Goal: Transaction & Acquisition: Subscribe to service/newsletter

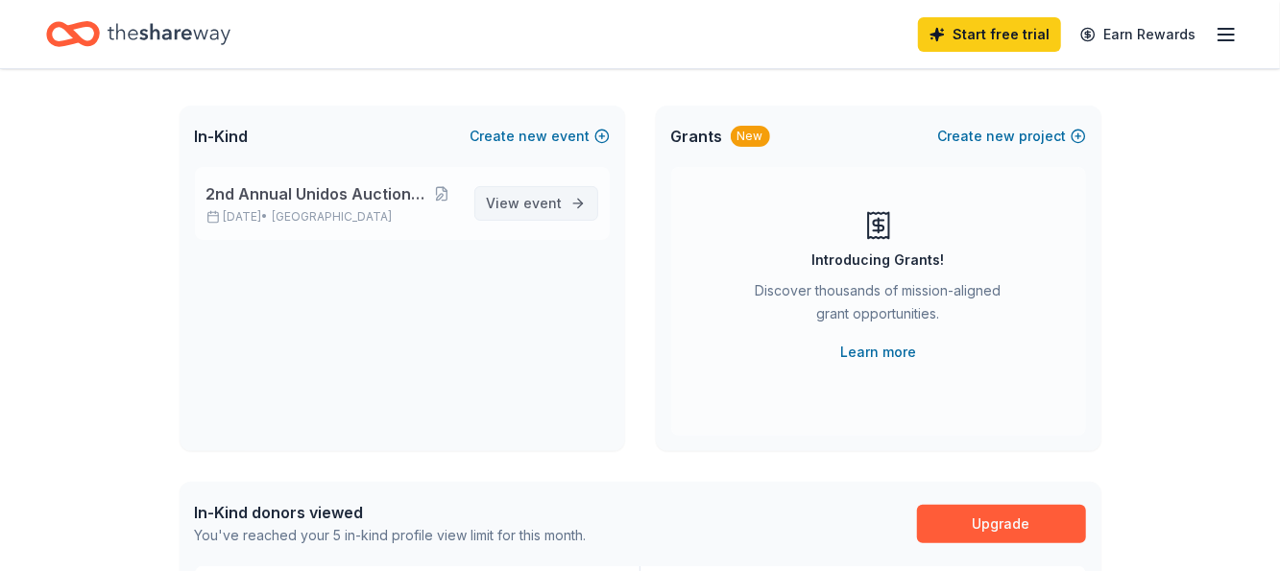
click at [534, 202] on span "event" at bounding box center [543, 203] width 38 height 16
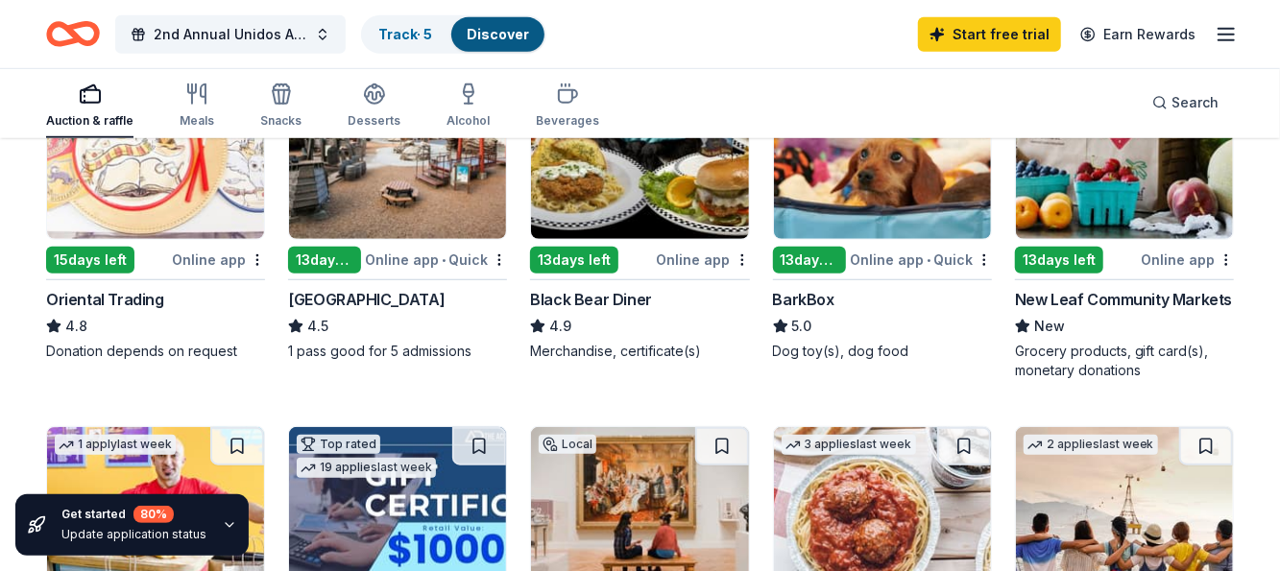
scroll to position [669, 0]
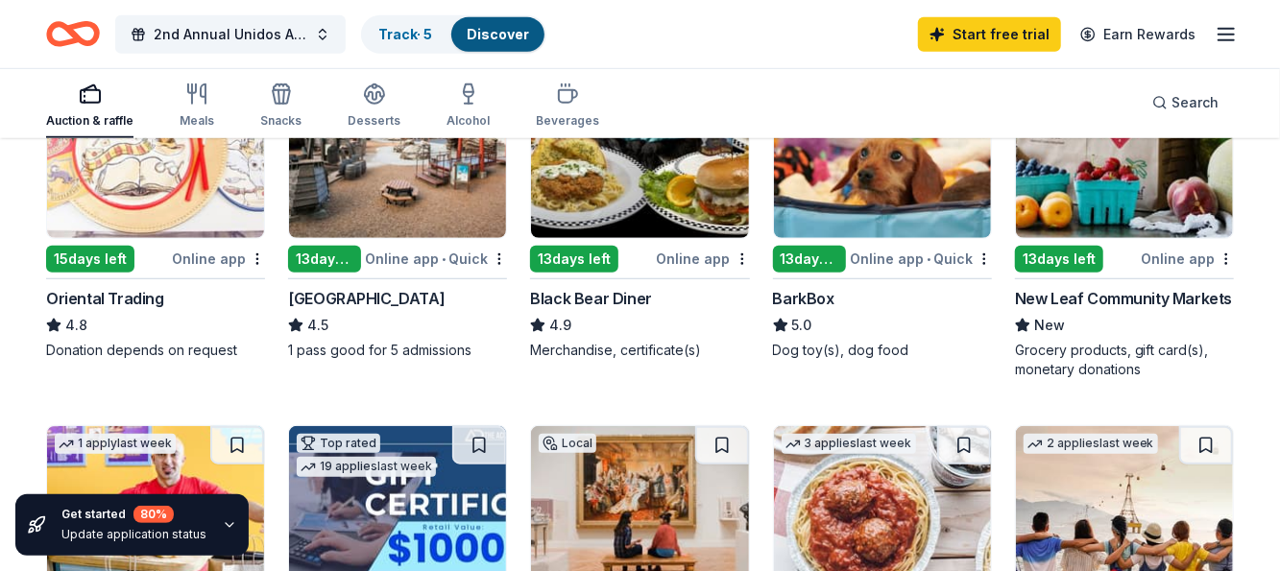
click at [420, 297] on div "Bay Area Discovery Museum" at bounding box center [366, 298] width 157 height 23
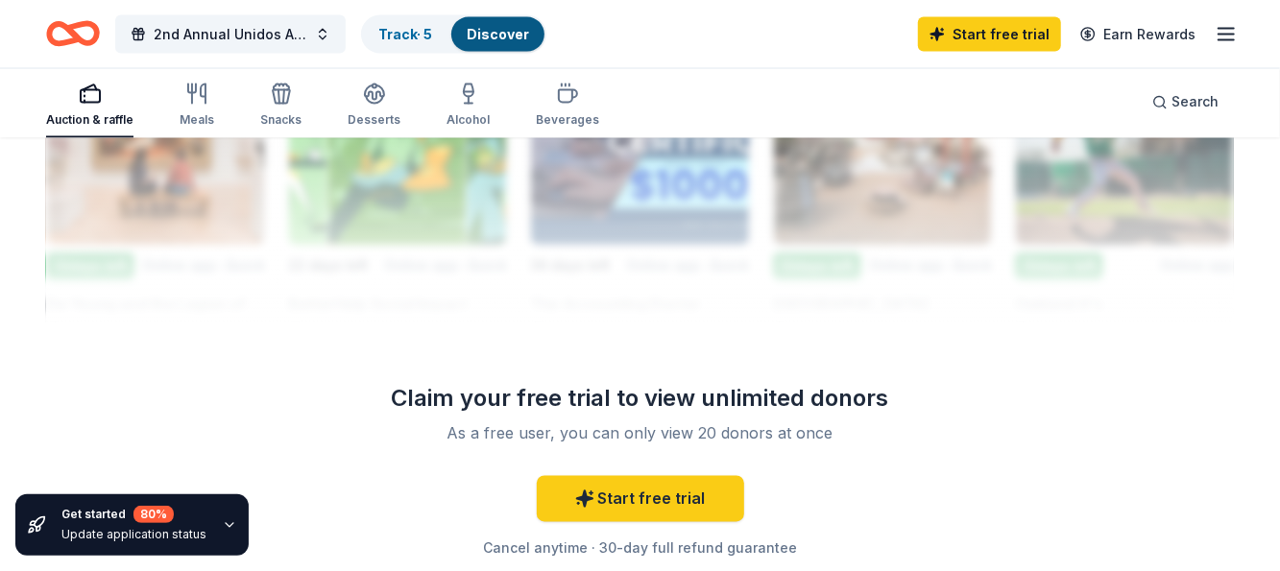
scroll to position [1821, 0]
click at [393, 26] on link "Track · 5" at bounding box center [405, 34] width 54 height 16
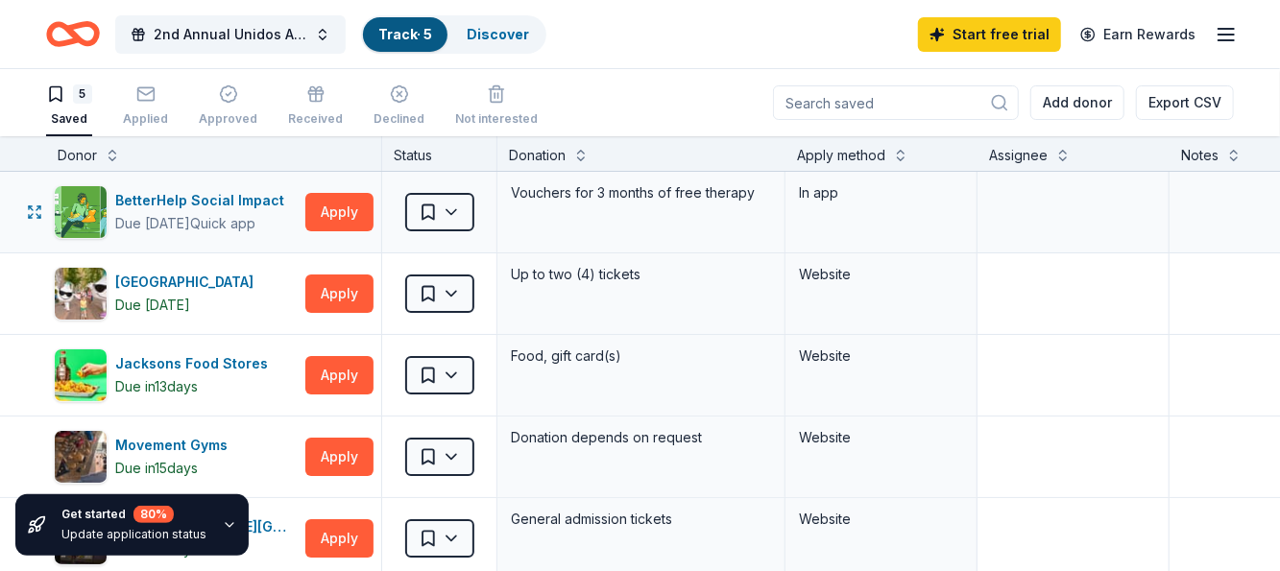
click at [697, 189] on div "Vouchers for 3 months of free therapy" at bounding box center [641, 193] width 264 height 27
click at [225, 198] on div "BetterHelp Social Impact" at bounding box center [203, 200] width 177 height 23
click at [136, 114] on div "Applied" at bounding box center [145, 118] width 45 height 15
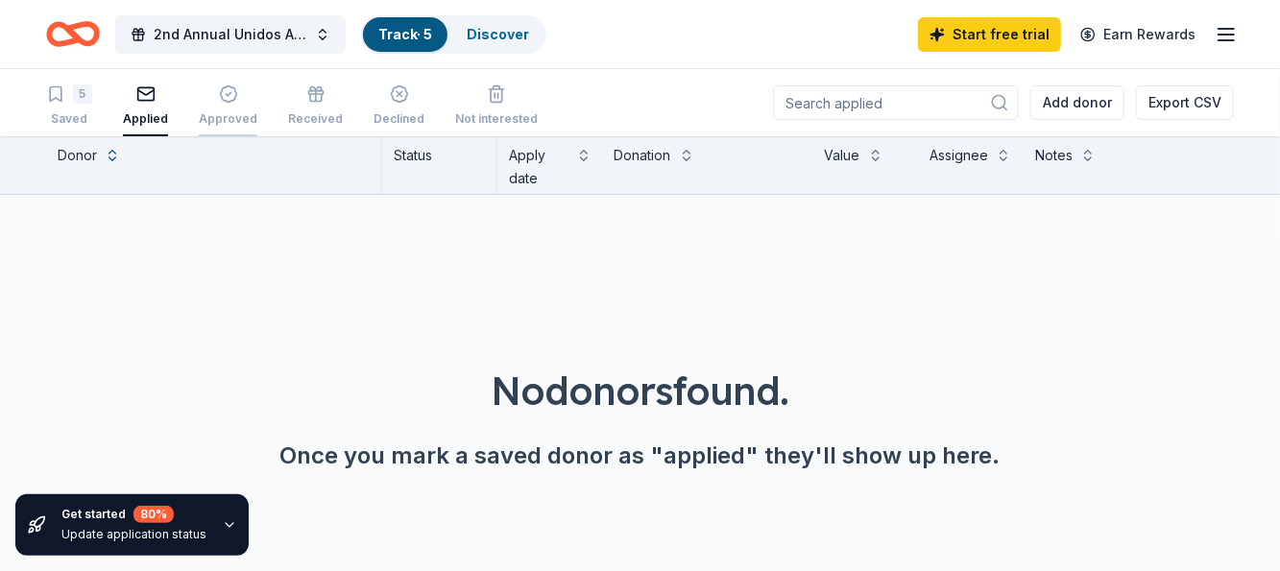
drag, startPoint x: 192, startPoint y: 113, endPoint x: 221, endPoint y: 113, distance: 28.8
click at [215, 113] on div "5 Saved Applied Approved Received Declined Not interested" at bounding box center [292, 107] width 492 height 60
click at [222, 113] on div "Approved" at bounding box center [228, 118] width 59 height 15
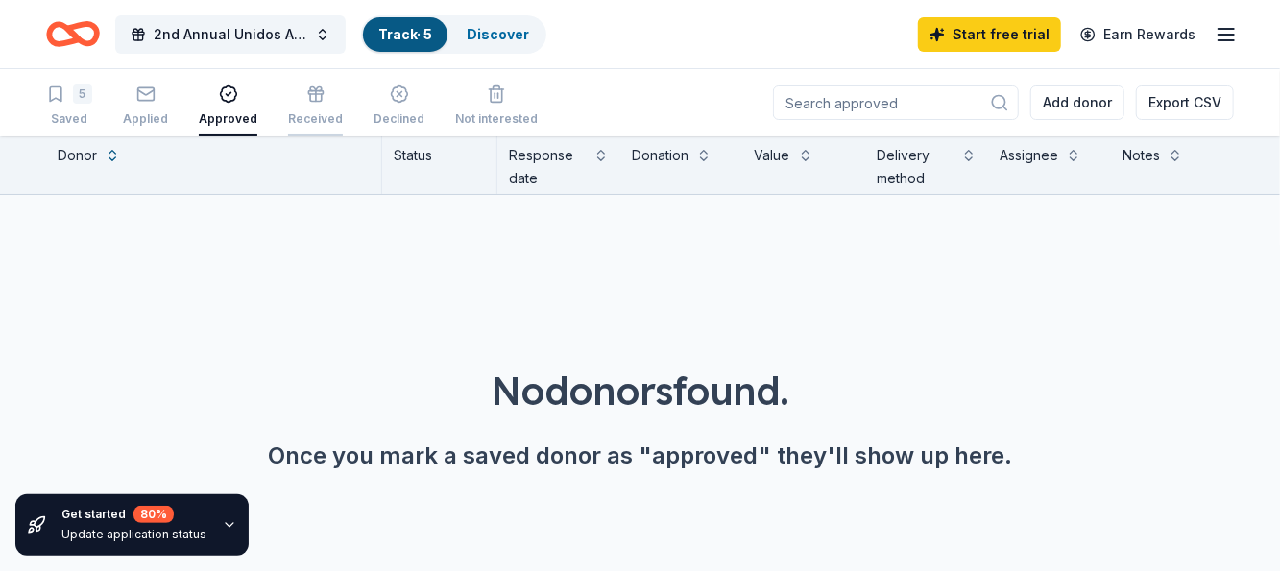
click at [294, 109] on div "Received" at bounding box center [315, 106] width 55 height 42
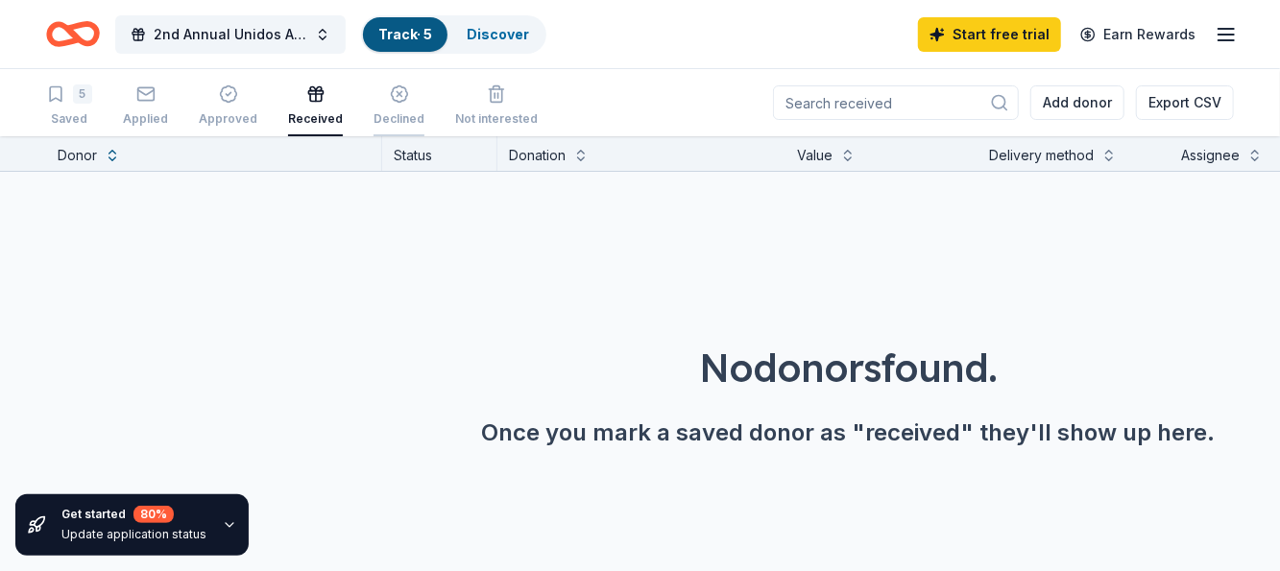
click at [395, 105] on div "Declined" at bounding box center [399, 106] width 51 height 42
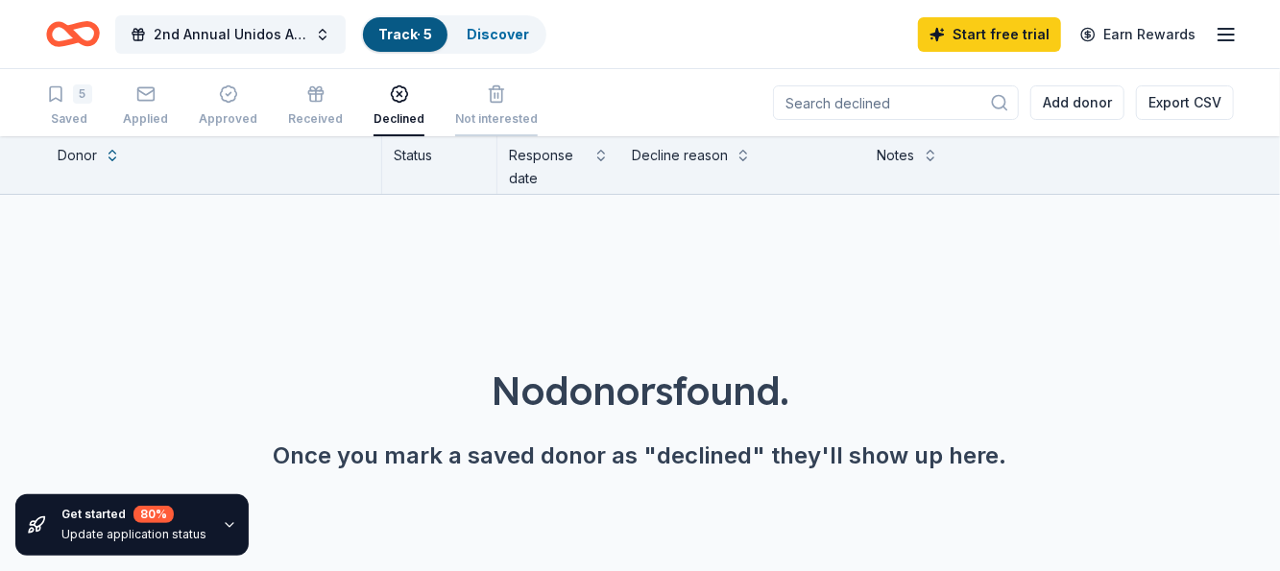
click at [491, 102] on icon "button" at bounding box center [497, 95] width 12 height 12
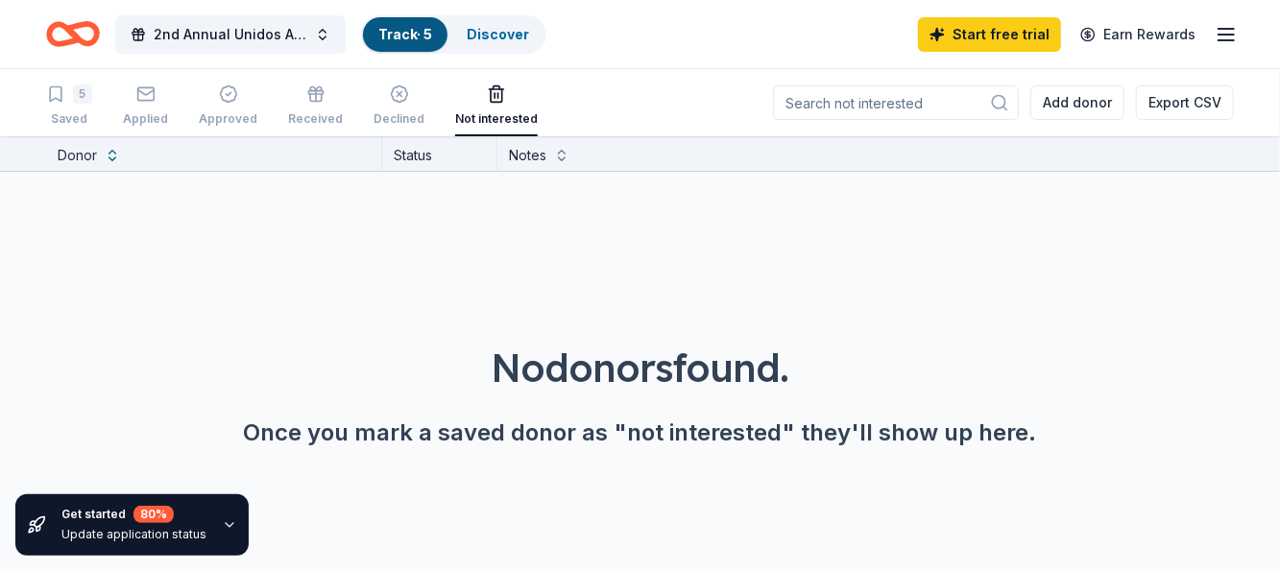
click at [1222, 35] on line "button" at bounding box center [1226, 35] width 15 height 0
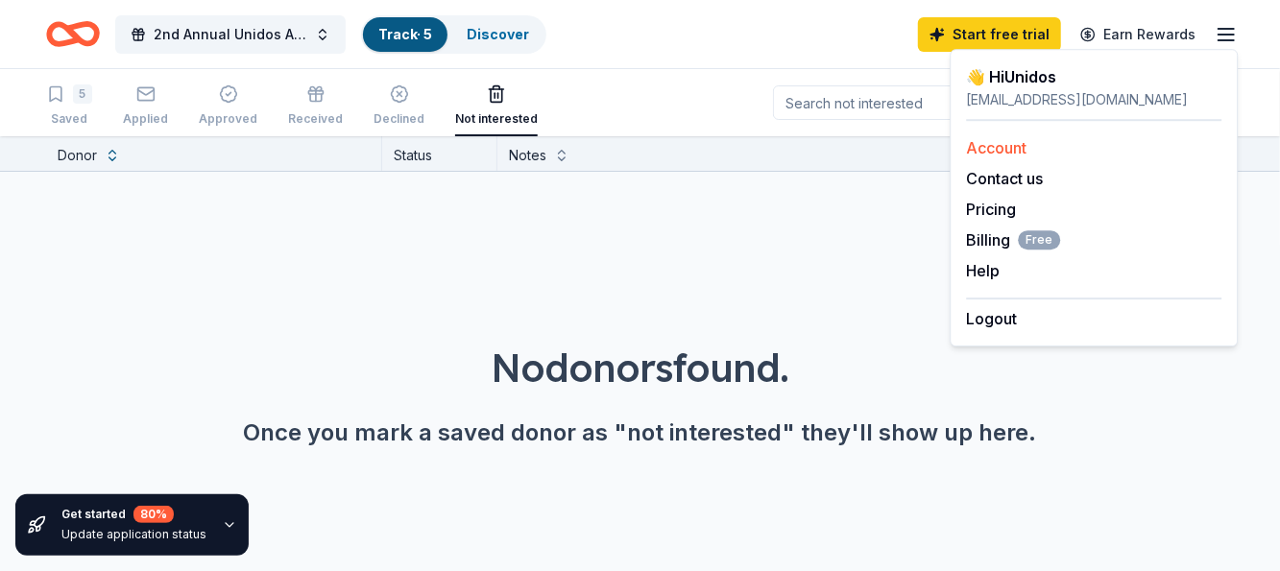
click at [1005, 141] on link "Account" at bounding box center [996, 147] width 61 height 19
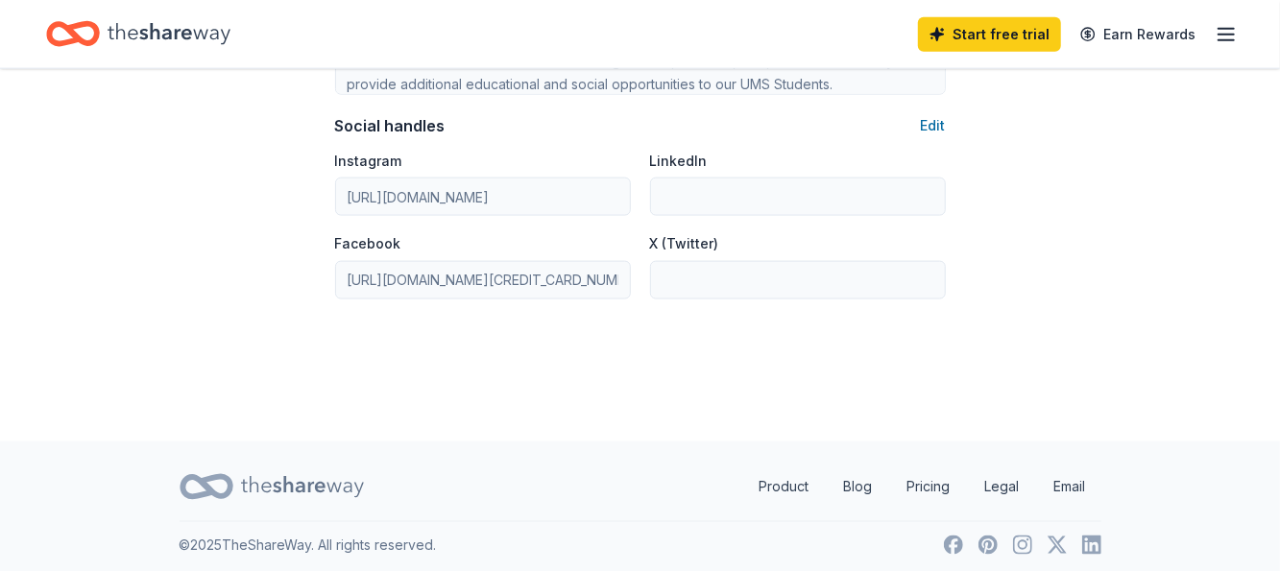
scroll to position [1345, 0]
click at [167, 39] on icon "Home" at bounding box center [169, 33] width 123 height 21
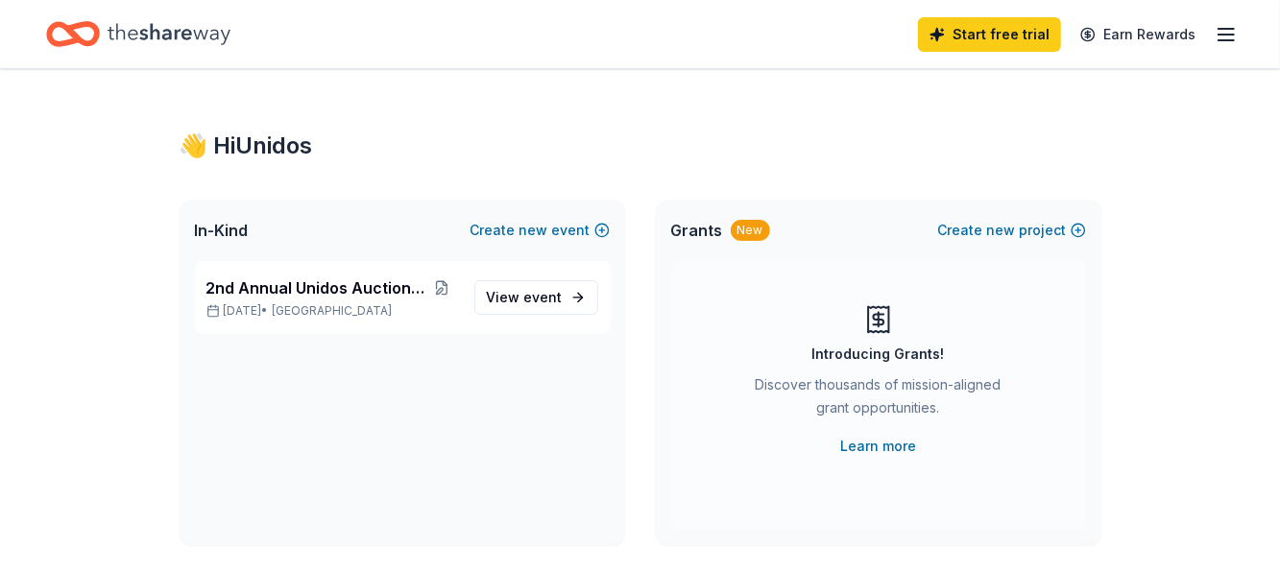
click at [157, 31] on icon "Home" at bounding box center [169, 33] width 123 height 21
drag, startPoint x: 0, startPoint y: 0, endPoint x: 77, endPoint y: 139, distance: 159.0
click at [1233, 37] on icon "button" at bounding box center [1226, 34] width 23 height 23
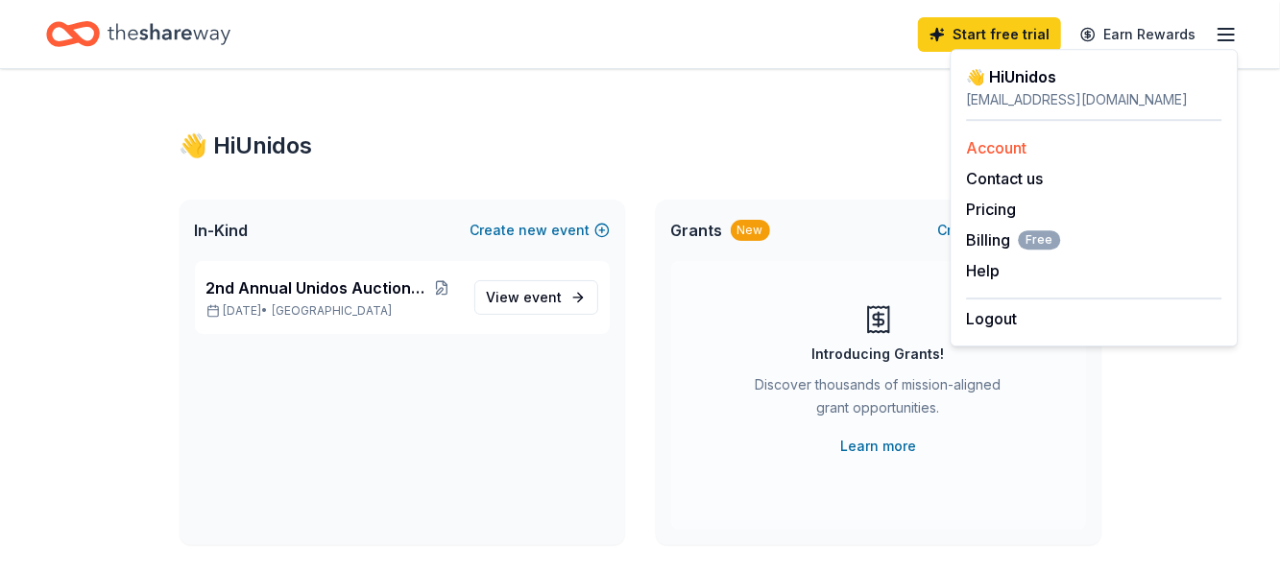
click at [989, 147] on link "Account" at bounding box center [996, 147] width 61 height 19
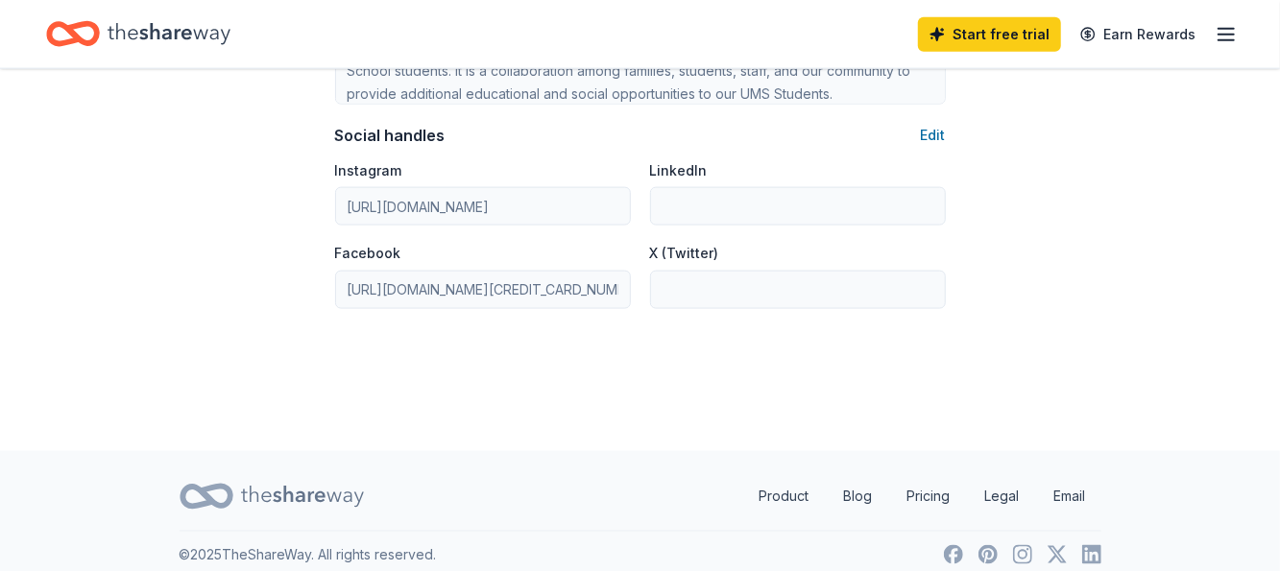
scroll to position [1354, 0]
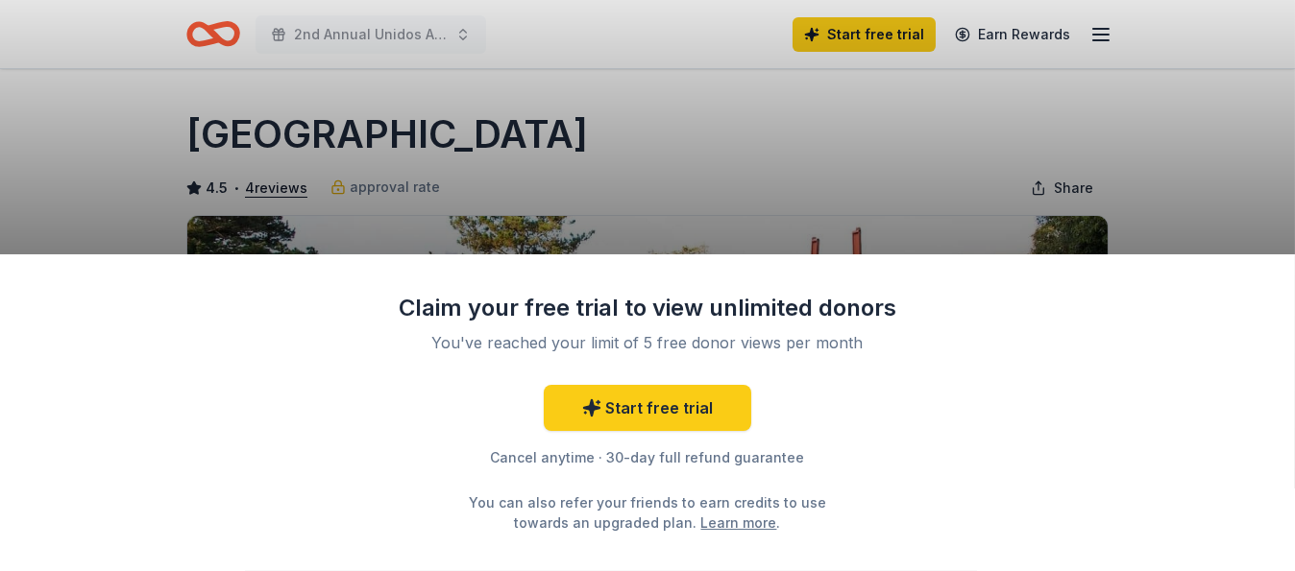
click at [811, 148] on div "Claim your free trial to view unlimited donors You've reached your limit of 5 f…" at bounding box center [647, 285] width 1295 height 571
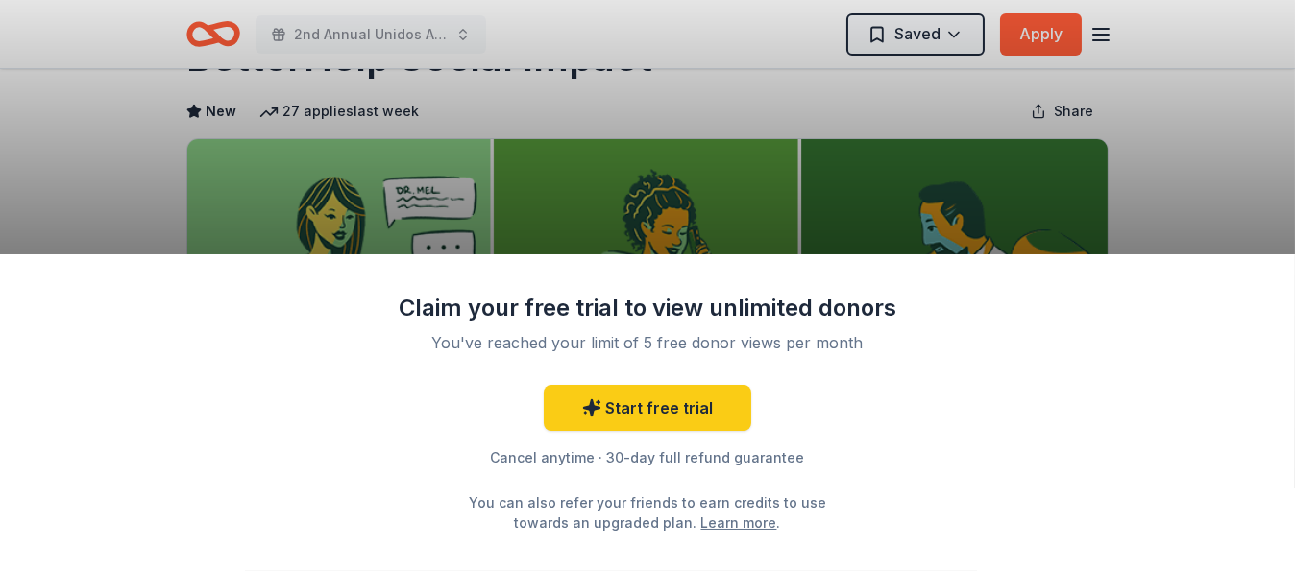
scroll to position [78, 0]
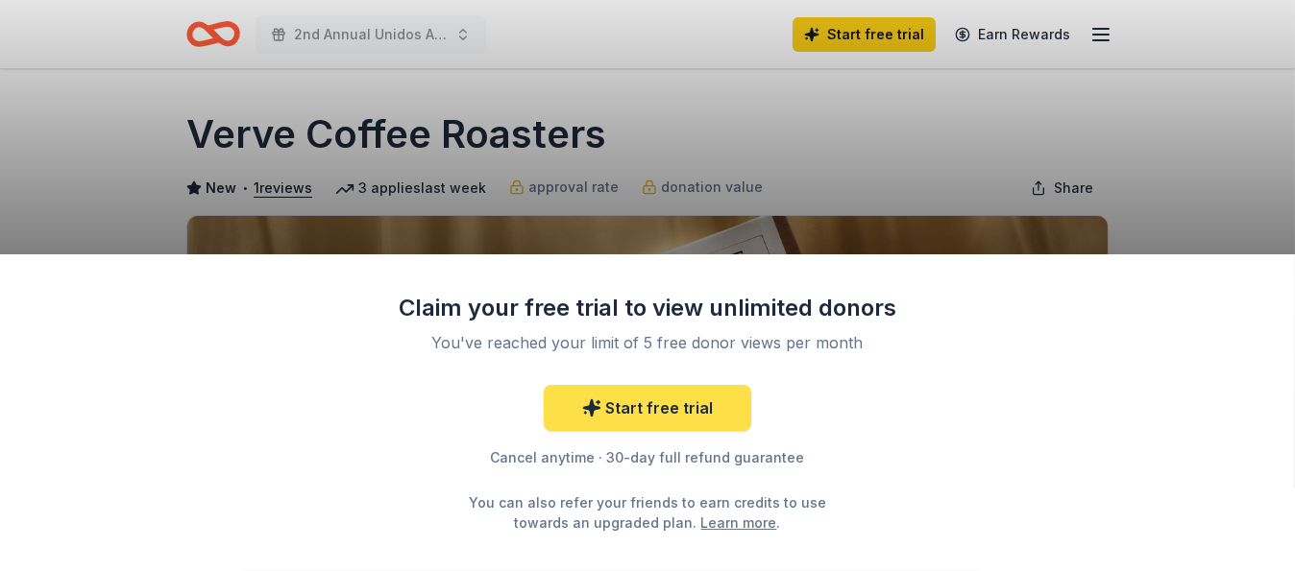
click at [644, 402] on link "Start free trial" at bounding box center [647, 408] width 207 height 46
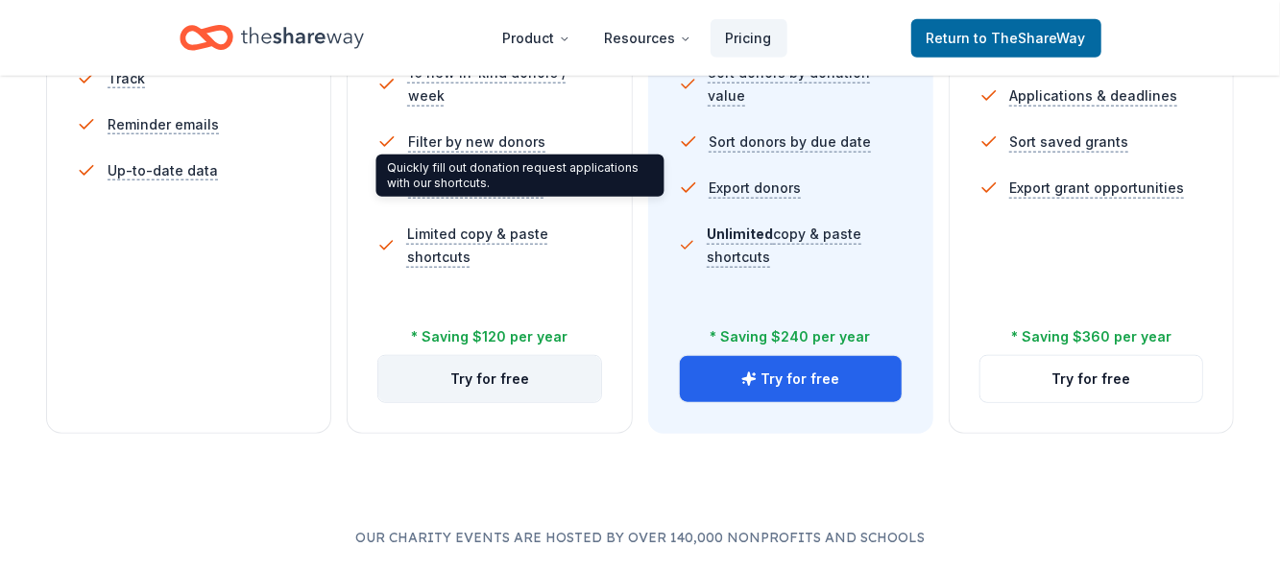
scroll to position [766, 0]
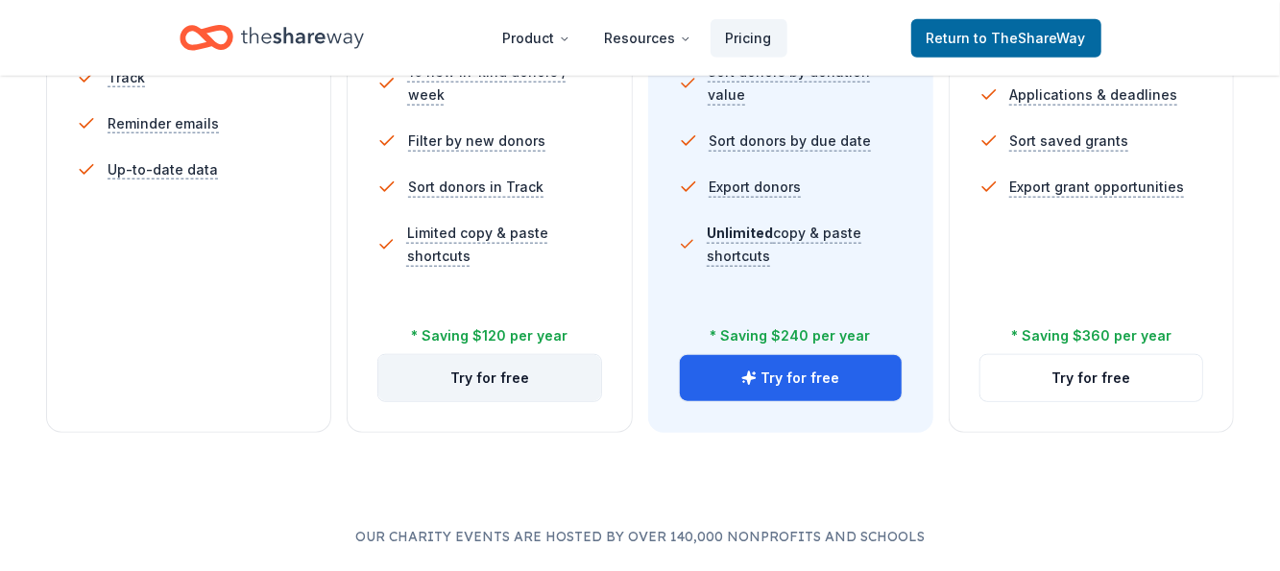
click at [488, 372] on button "Try for free" at bounding box center [489, 378] width 222 height 46
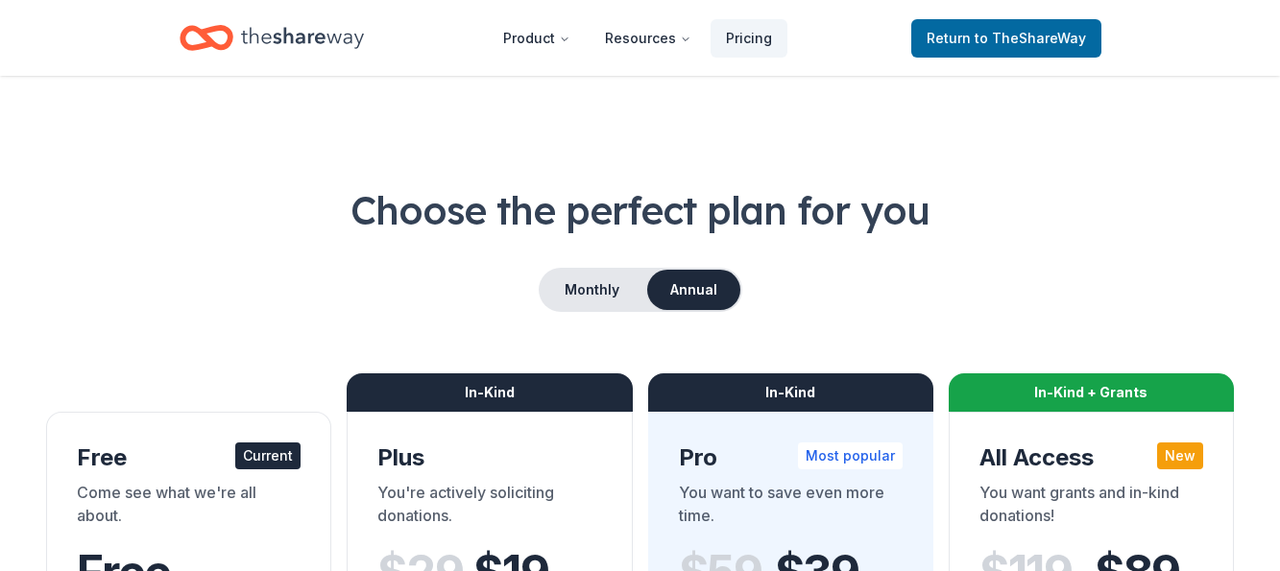
scroll to position [766, 0]
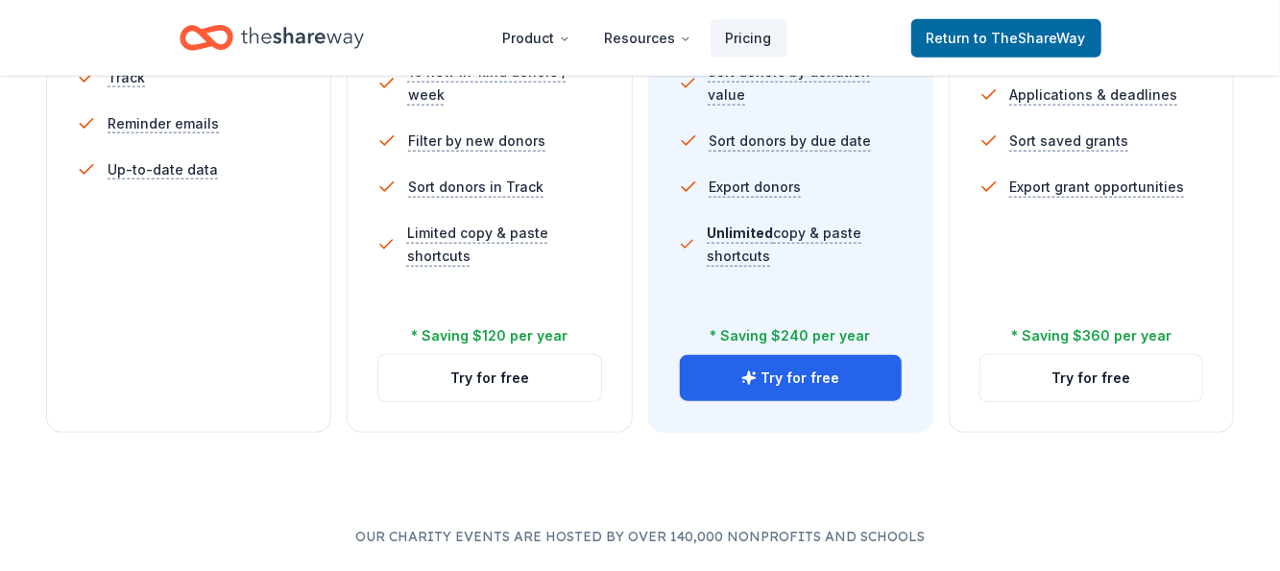
click at [555, 459] on div "Choose the perfect plan for you Monthly Annual Free Current Come see what we're…" at bounding box center [640, 85] width 1280 height 1337
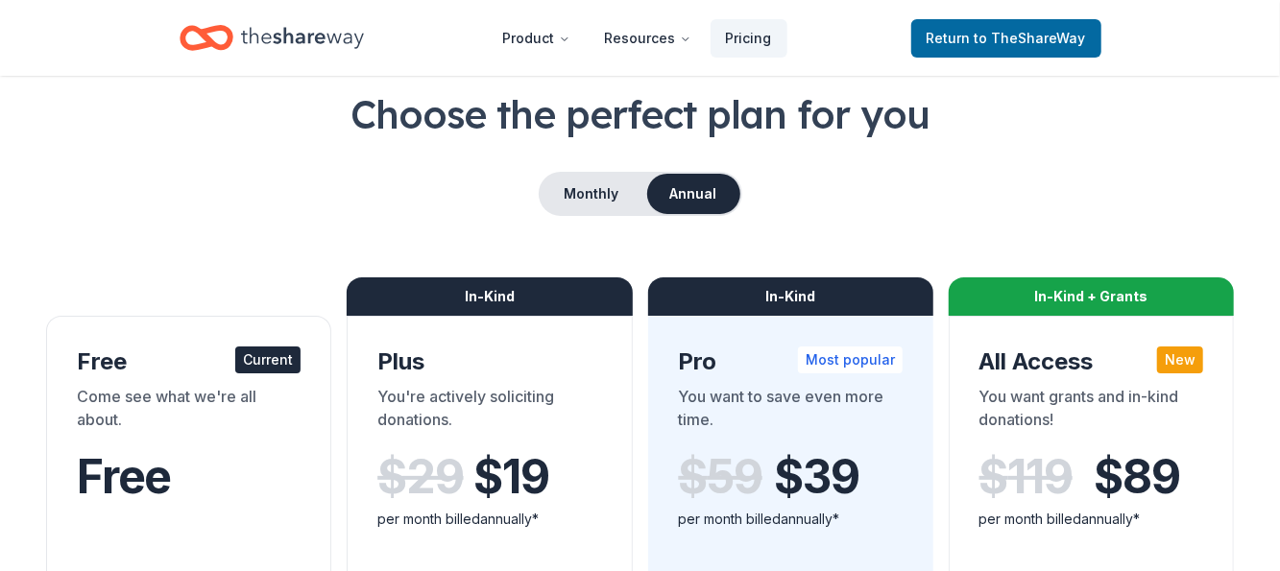
scroll to position [95, 0]
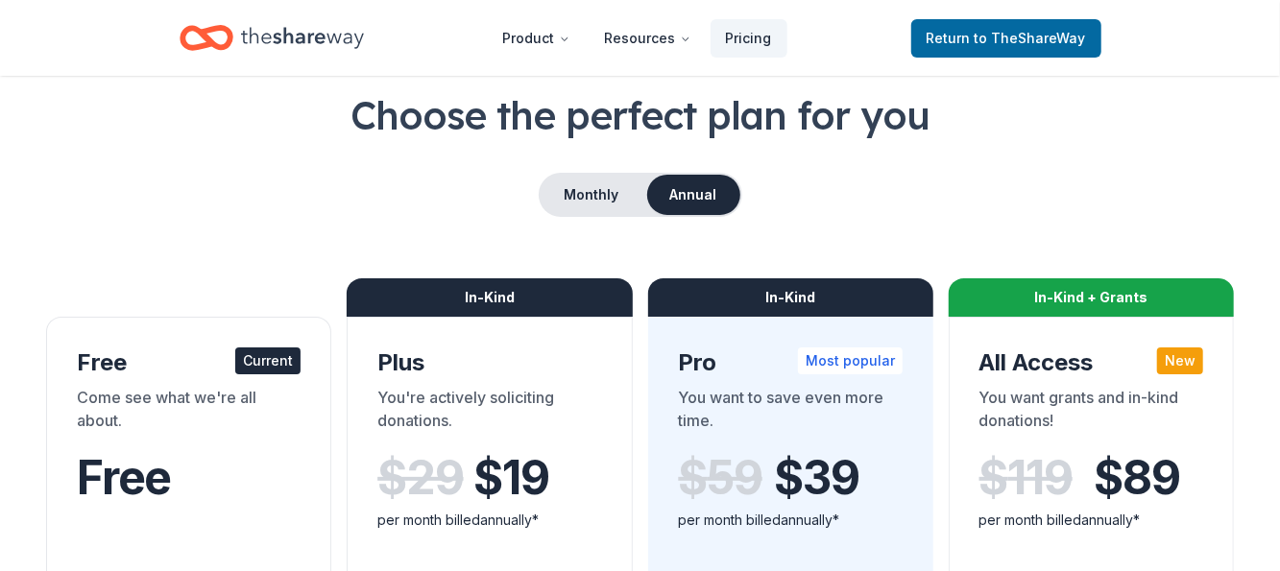
click at [687, 200] on button "Annual" at bounding box center [693, 195] width 93 height 40
click at [582, 195] on button "Monthly" at bounding box center [592, 195] width 103 height 40
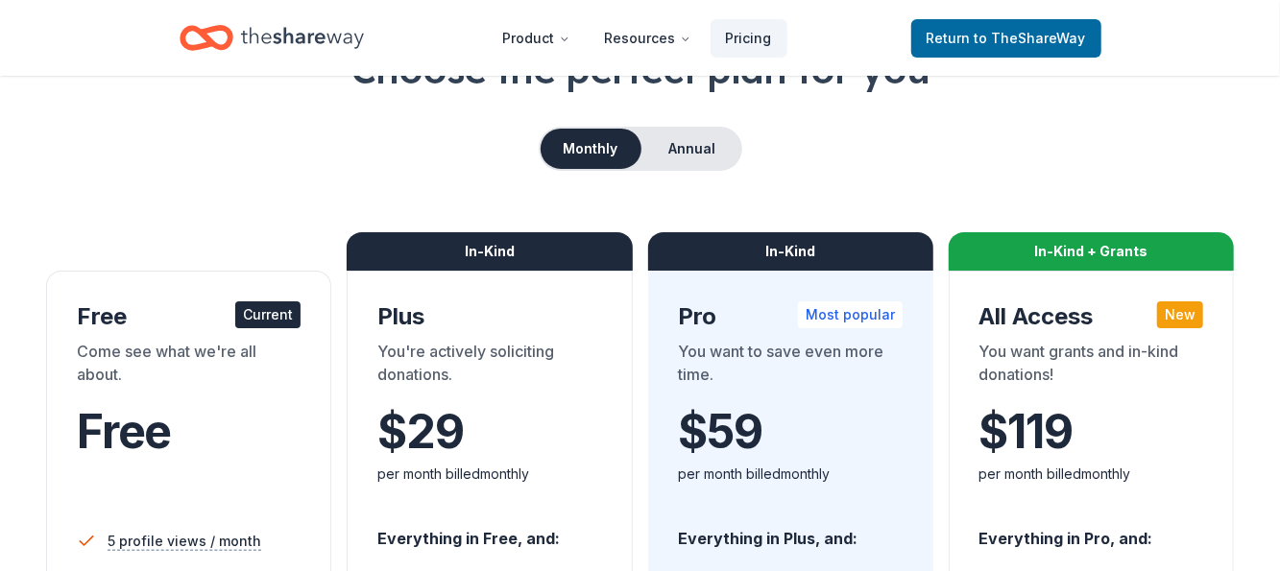
scroll to position [0, 0]
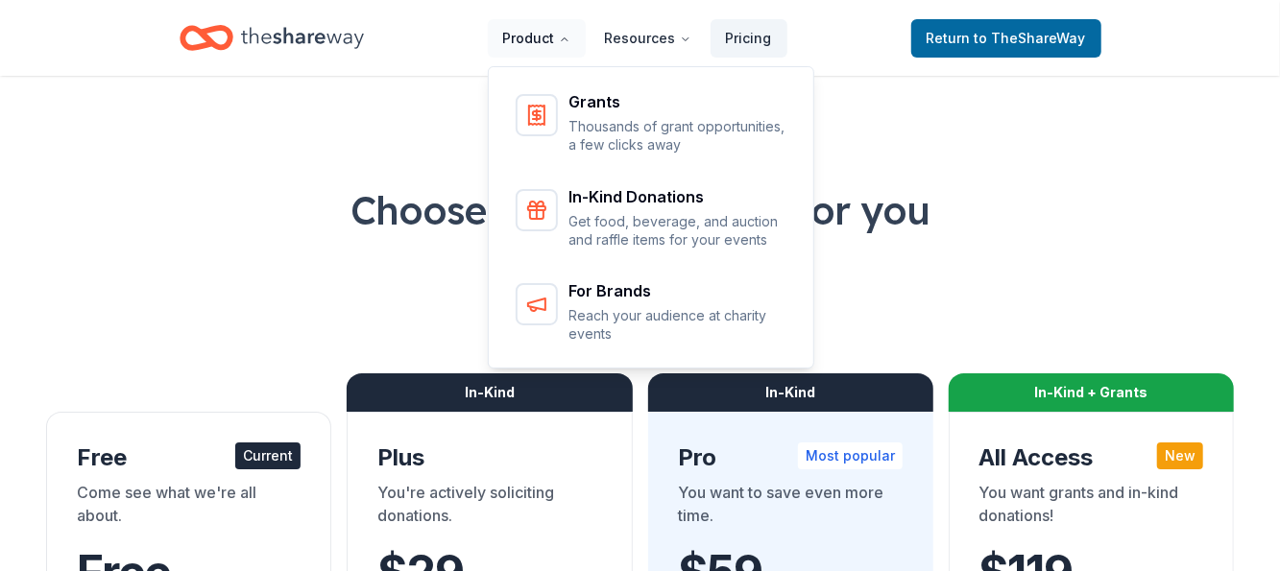
click at [540, 36] on button "Product" at bounding box center [537, 38] width 98 height 38
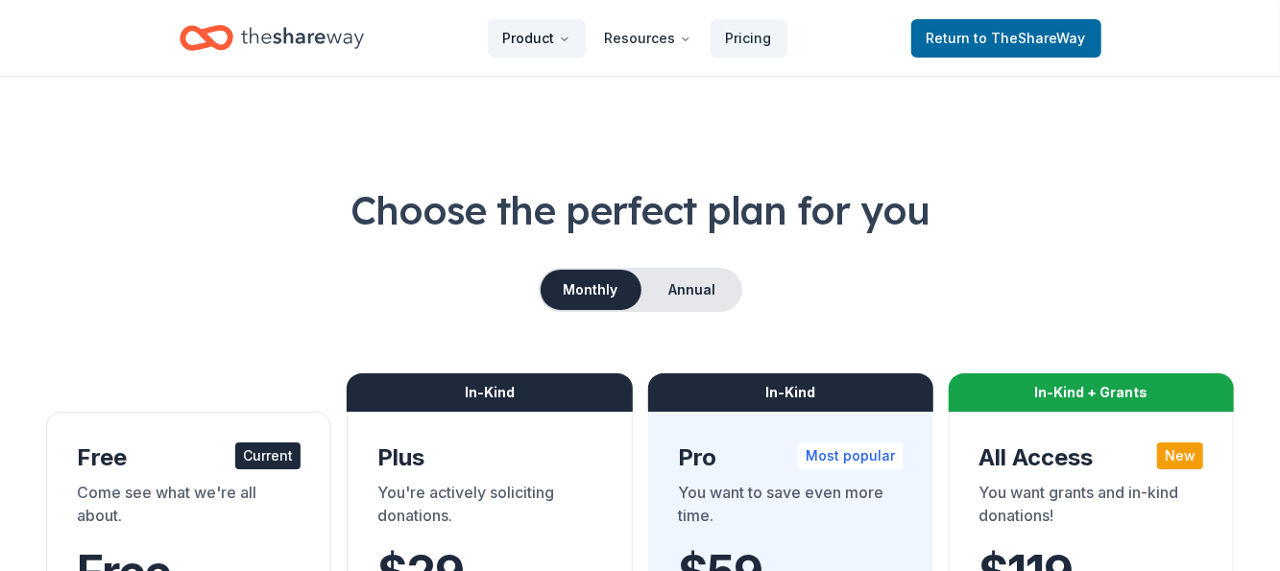
click at [540, 36] on button "Product" at bounding box center [537, 38] width 98 height 38
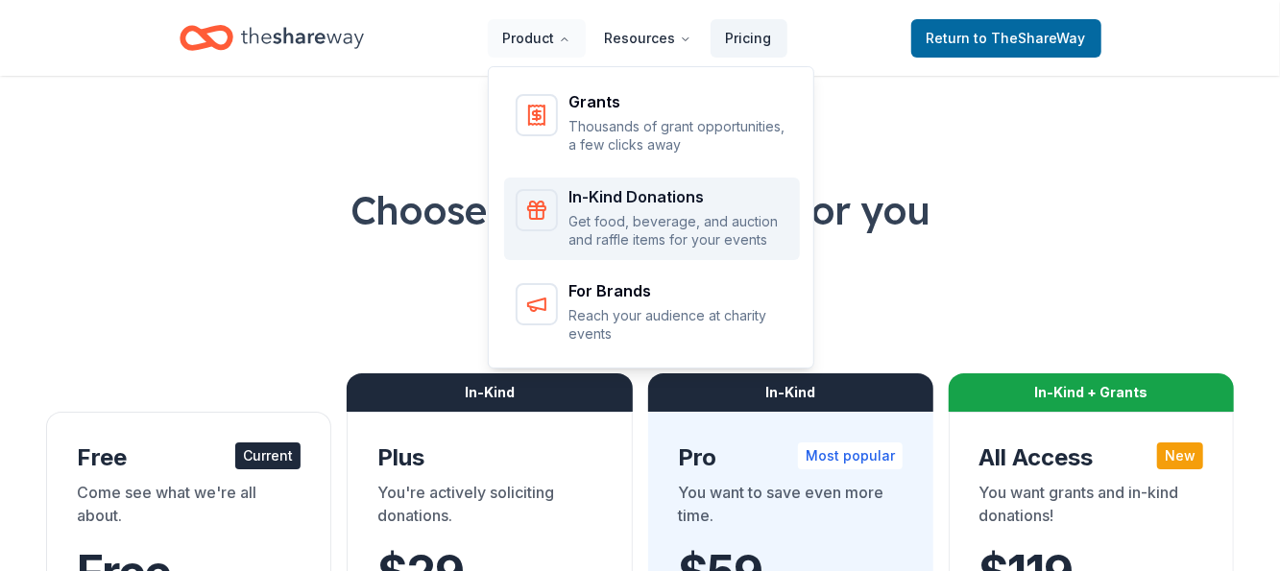
click at [712, 216] on p "Get food, beverage, and auction and raffle items for your events" at bounding box center [678, 230] width 219 height 37
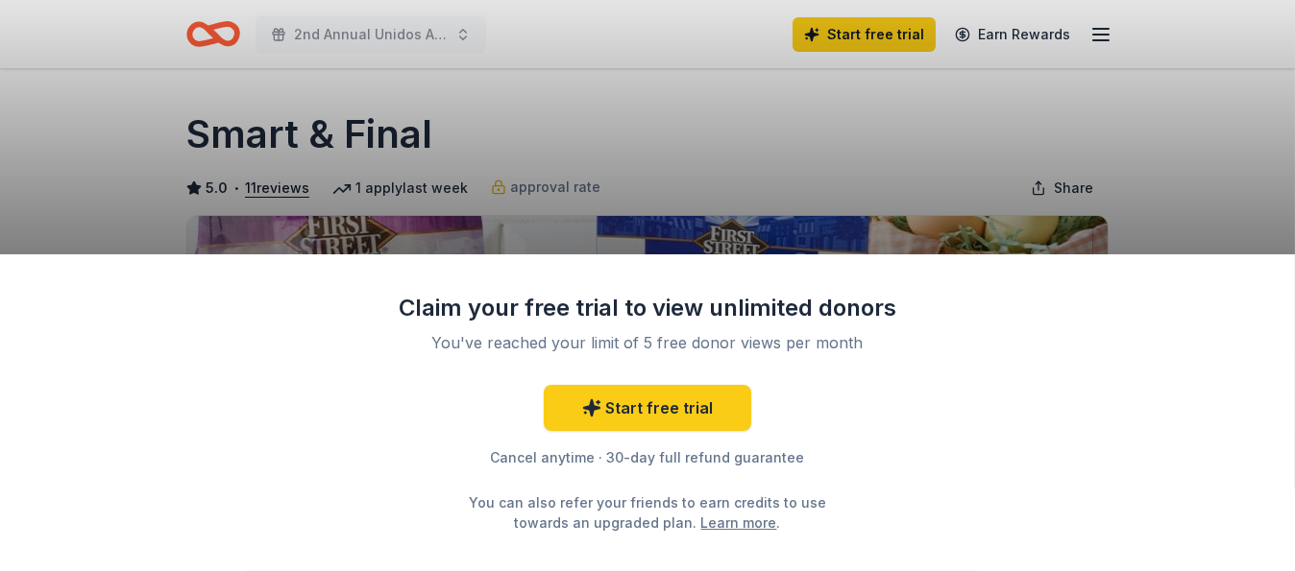
click at [90, 205] on div "Claim your free trial to view unlimited donors You've reached your limit of 5 f…" at bounding box center [647, 285] width 1295 height 571
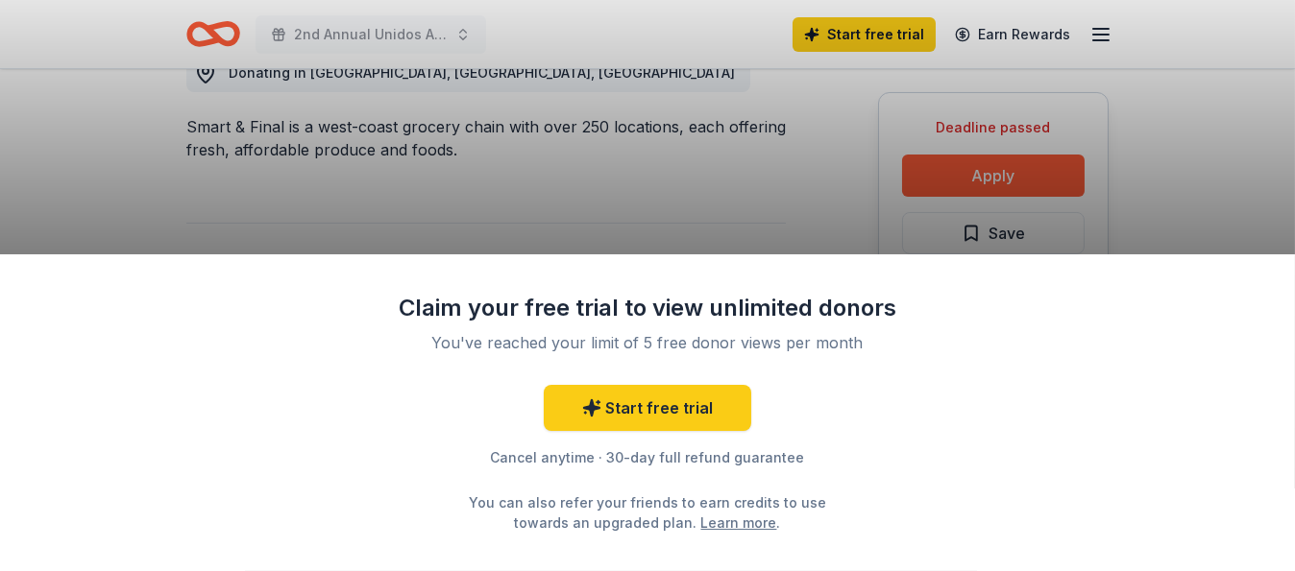
scroll to position [579, 0]
click at [957, 182] on div "Claim your free trial to view unlimited donors You've reached your limit of 5 f…" at bounding box center [647, 285] width 1295 height 571
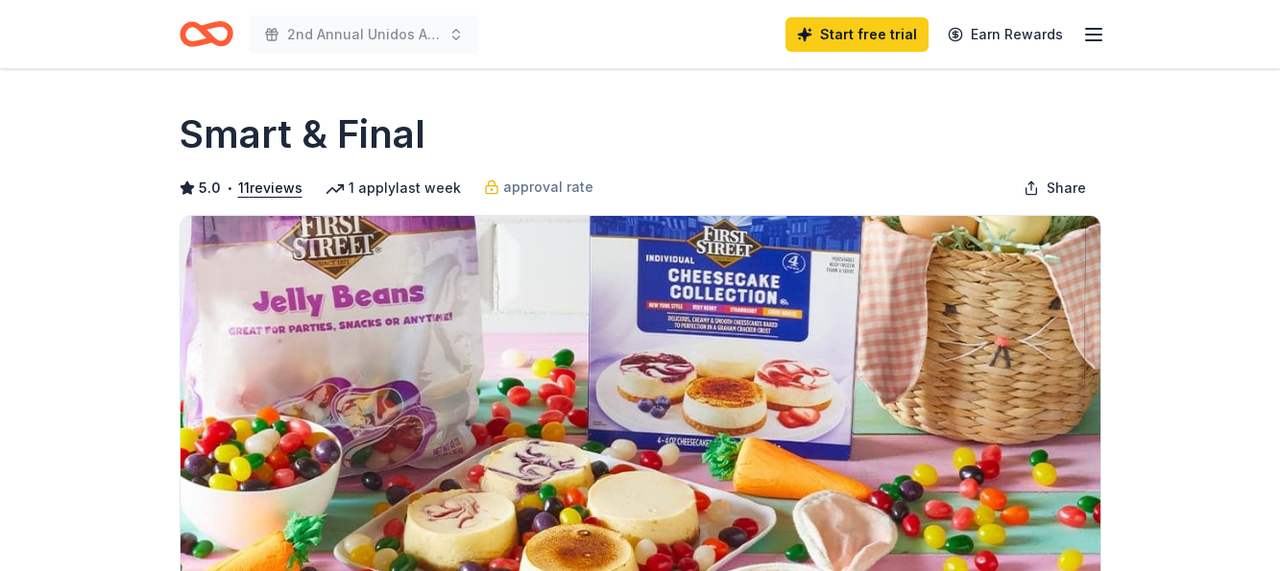
scroll to position [579, 0]
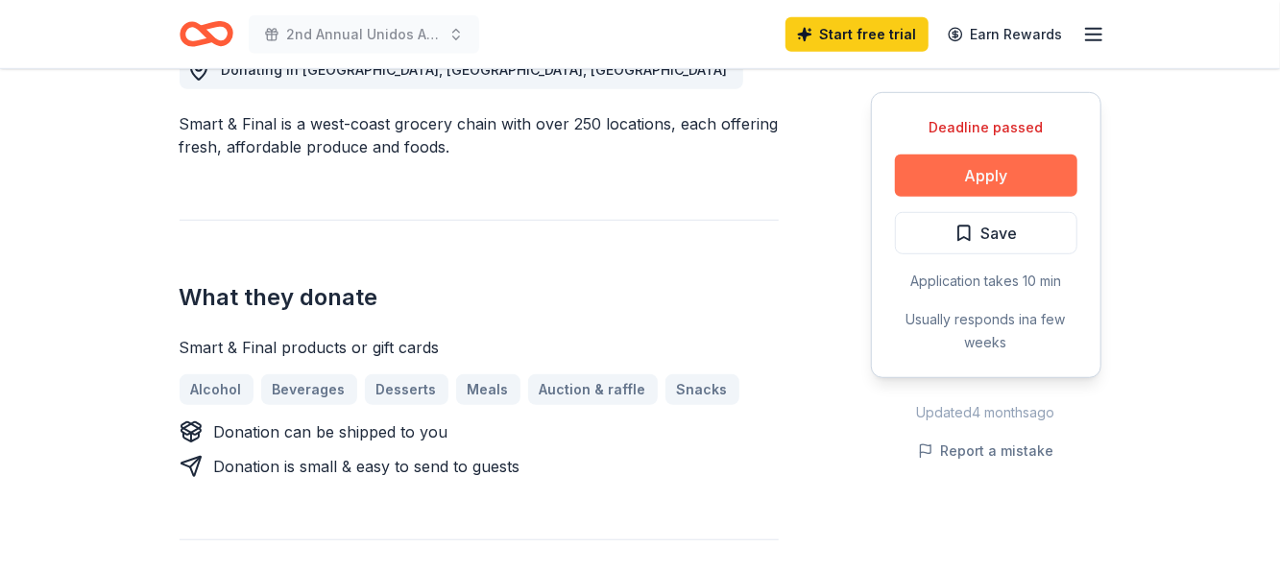
drag, startPoint x: 0, startPoint y: 0, endPoint x: 975, endPoint y: 180, distance: 991.2
click at [975, 180] on button "Apply" at bounding box center [986, 176] width 182 height 42
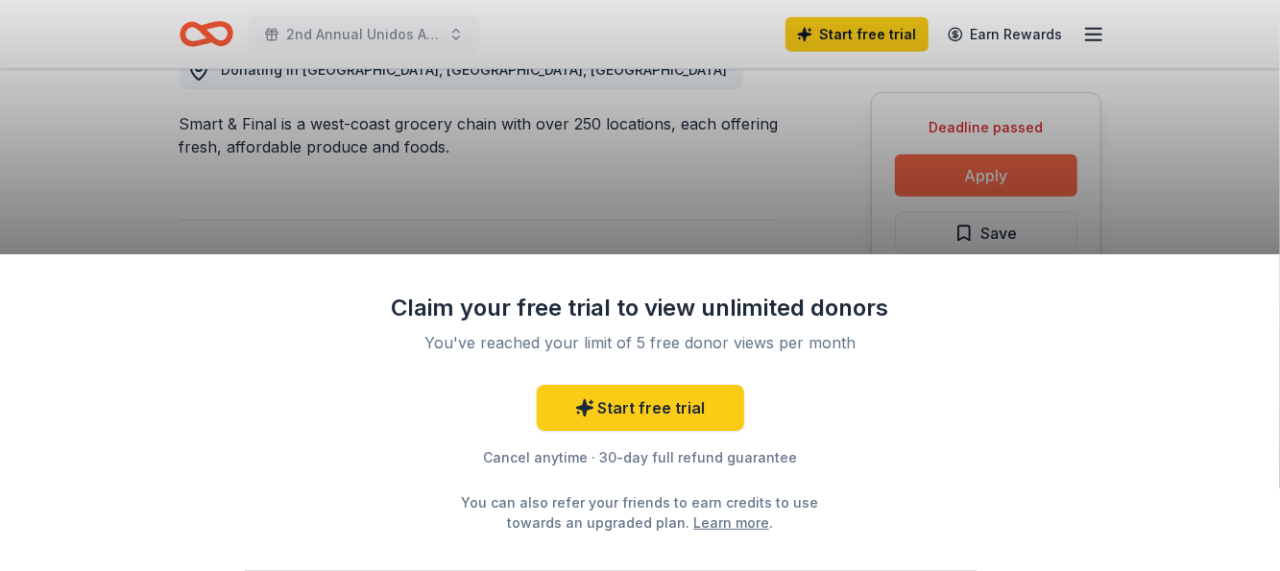
scroll to position [0, 0]
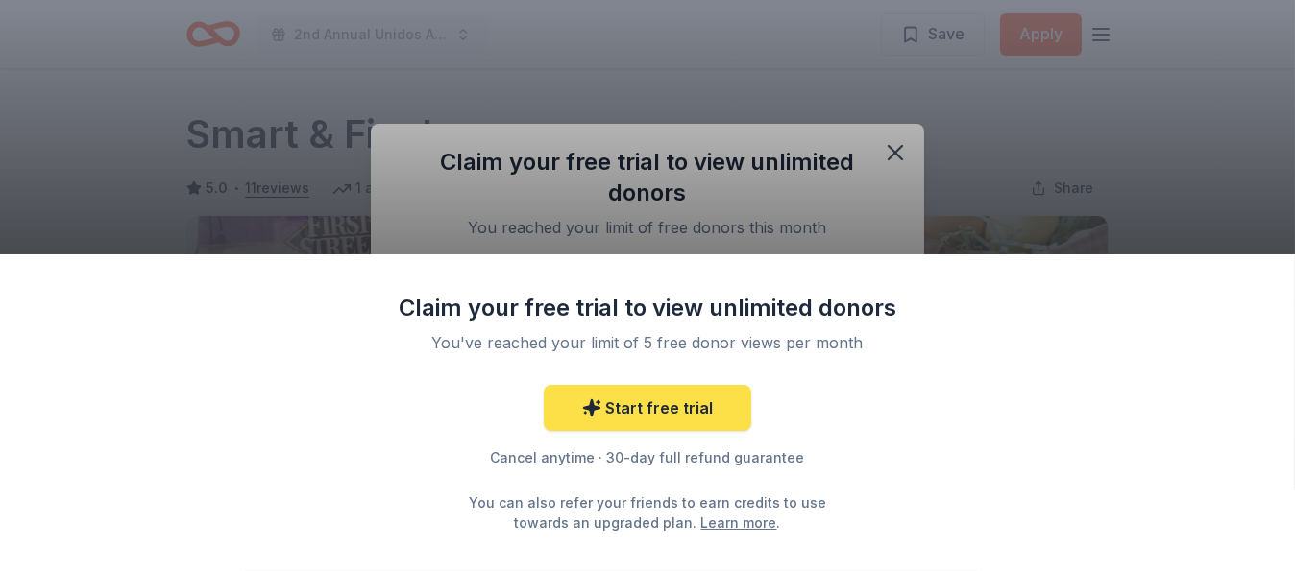
click at [653, 412] on link "Start free trial" at bounding box center [647, 408] width 207 height 46
